Goal: Check status

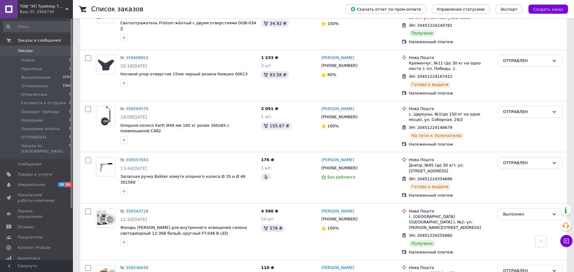
scroll to position [395, 0]
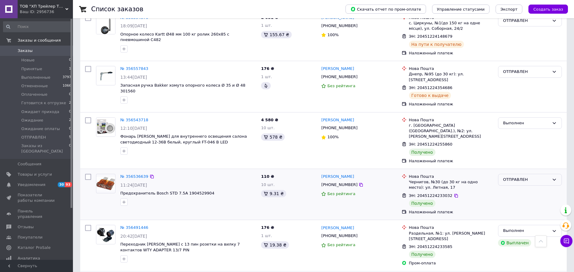
click at [553, 179] on icon at bounding box center [554, 180] width 3 height 2
click at [532, 198] on li "Выполнен" at bounding box center [529, 203] width 63 height 11
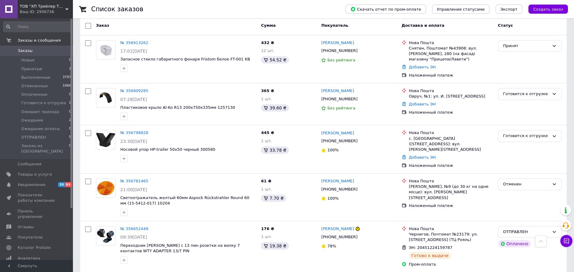
scroll to position [0, 0]
